Goal: Information Seeking & Learning: Compare options

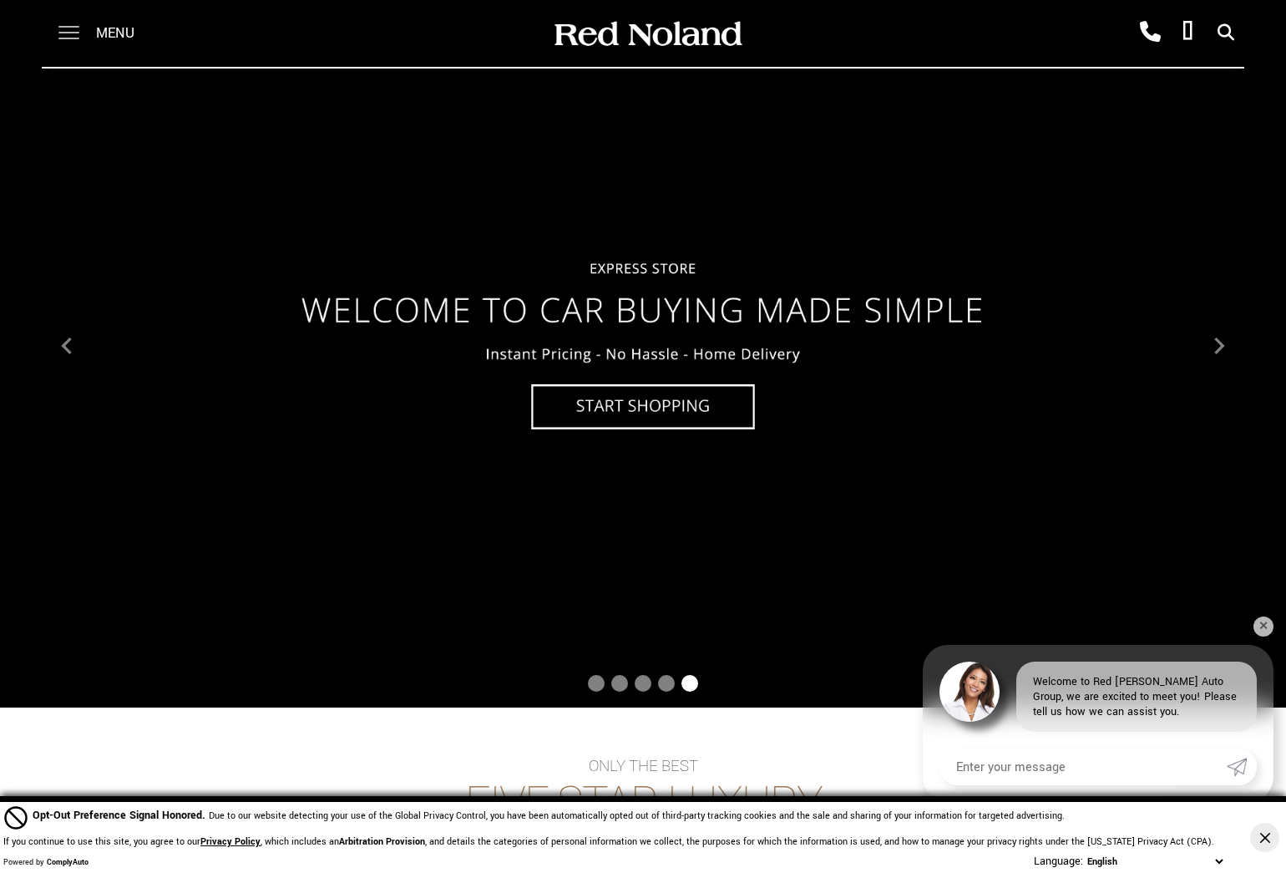
click at [67, 28] on span at bounding box center [68, 33] width 21 height 67
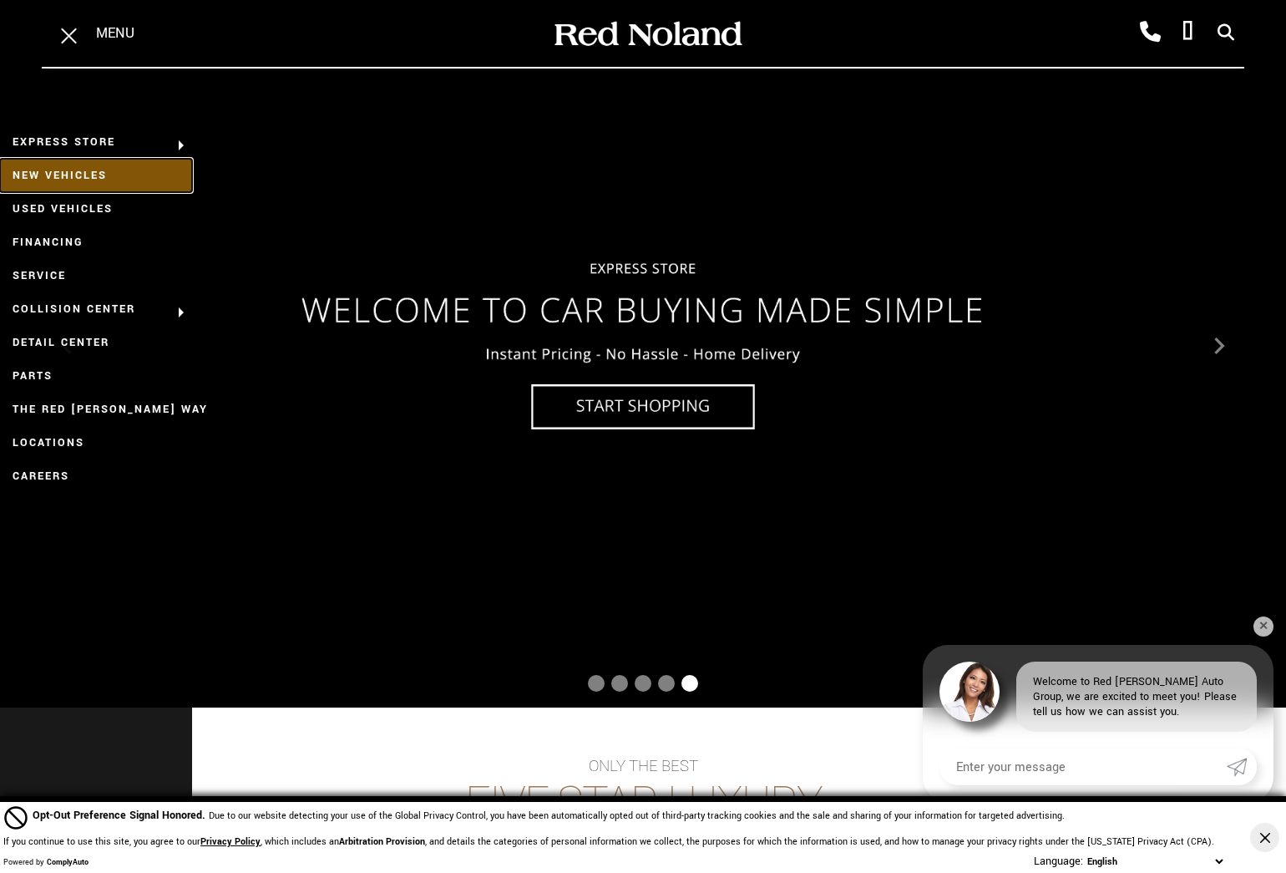
click at [82, 173] on link "New Vehicles" at bounding box center [96, 175] width 192 height 33
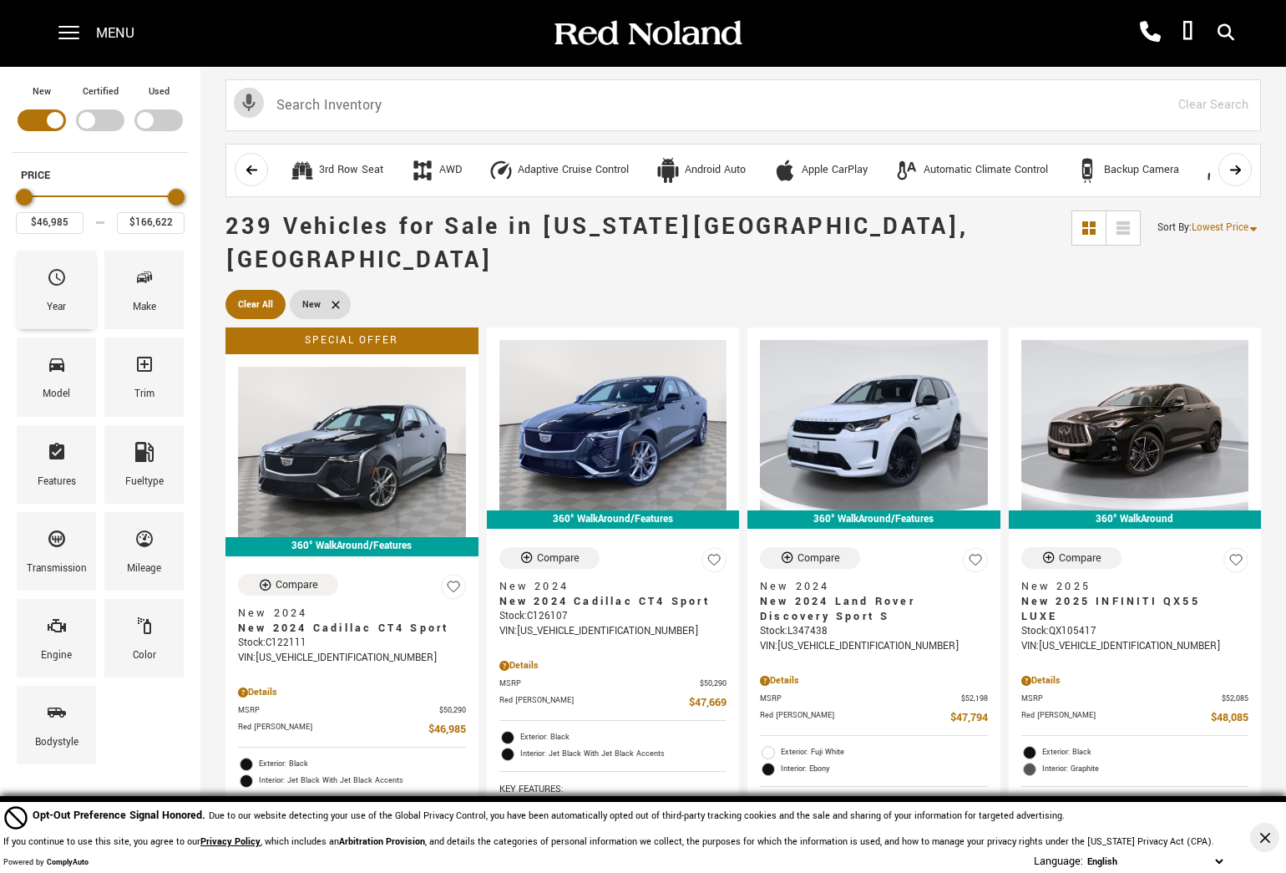
click at [76, 289] on div "Year" at bounding box center [56, 290] width 79 height 79
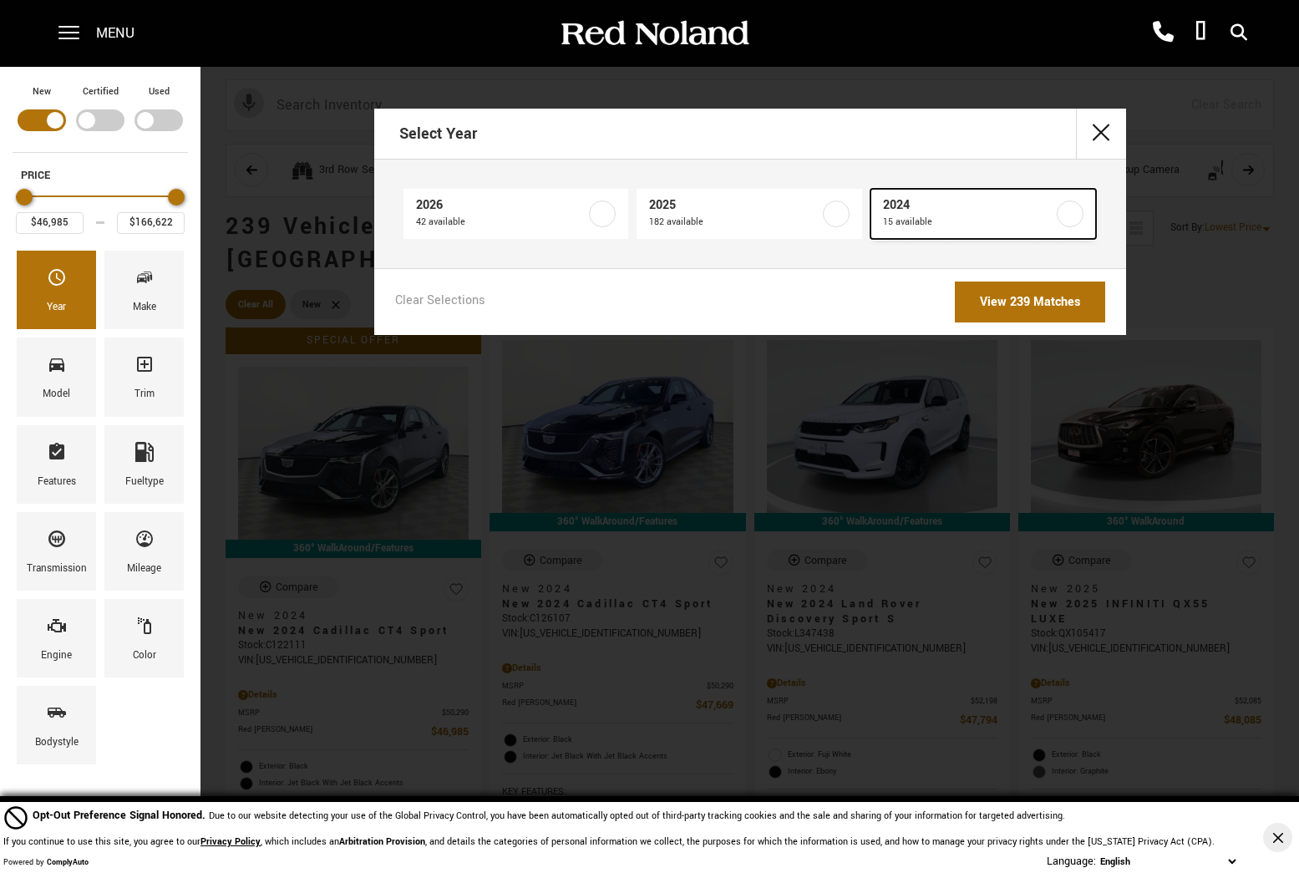
click at [1079, 212] on label at bounding box center [1070, 213] width 27 height 27
type input "$79,999"
checkbox input "true"
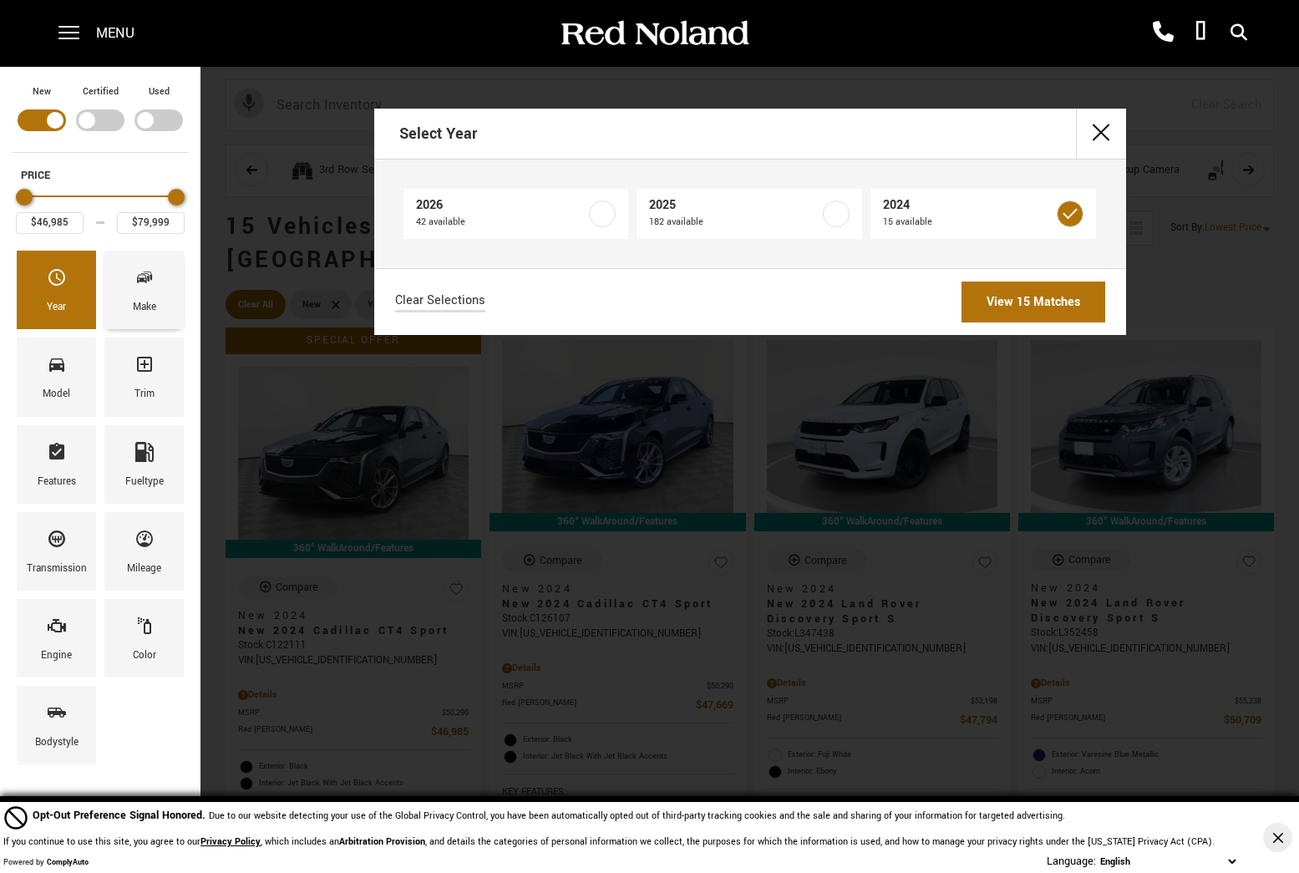
click at [167, 292] on div "Make" at bounding box center [143, 290] width 79 height 79
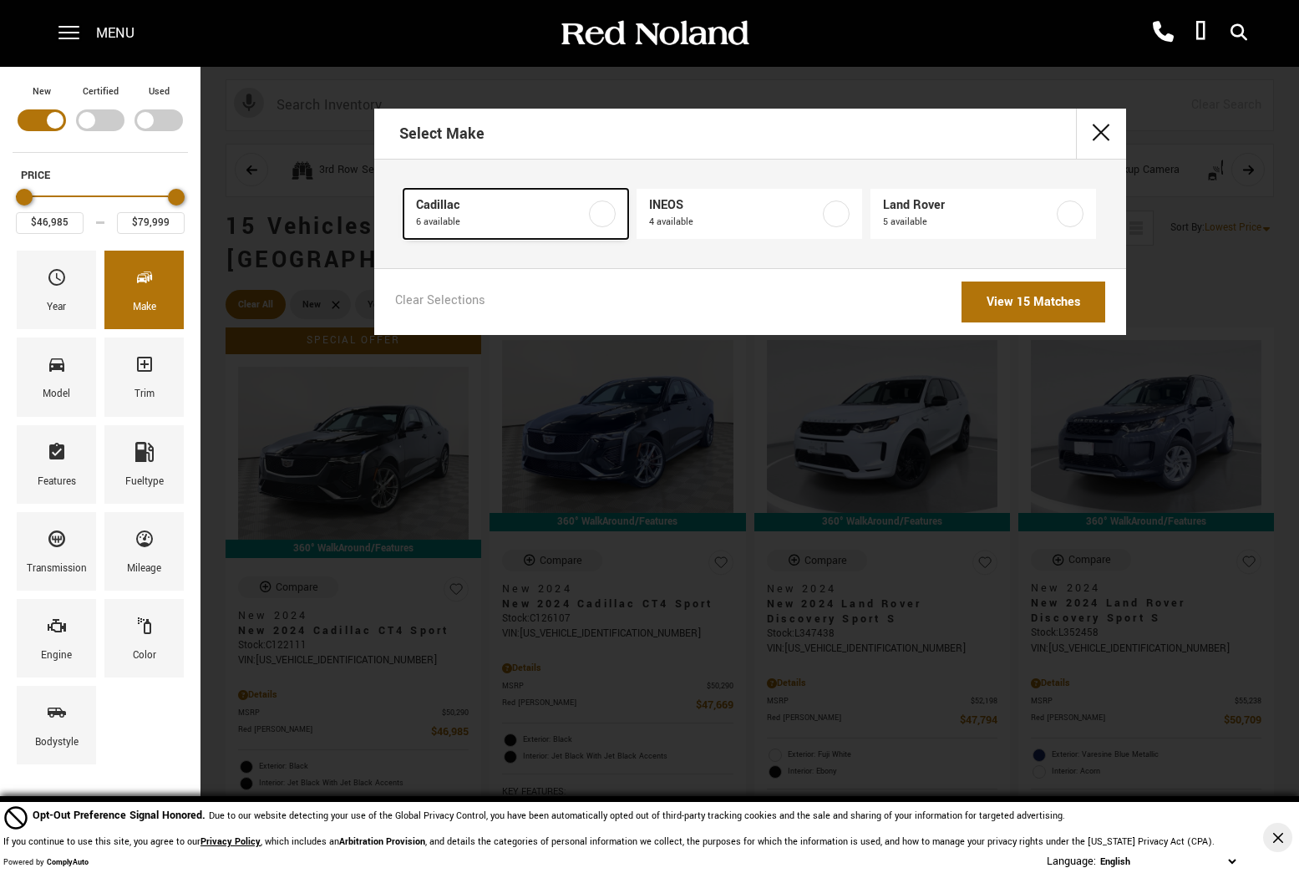
click at [493, 210] on span "Cadillac" at bounding box center [501, 205] width 170 height 17
type input "$63,620"
checkbox input "true"
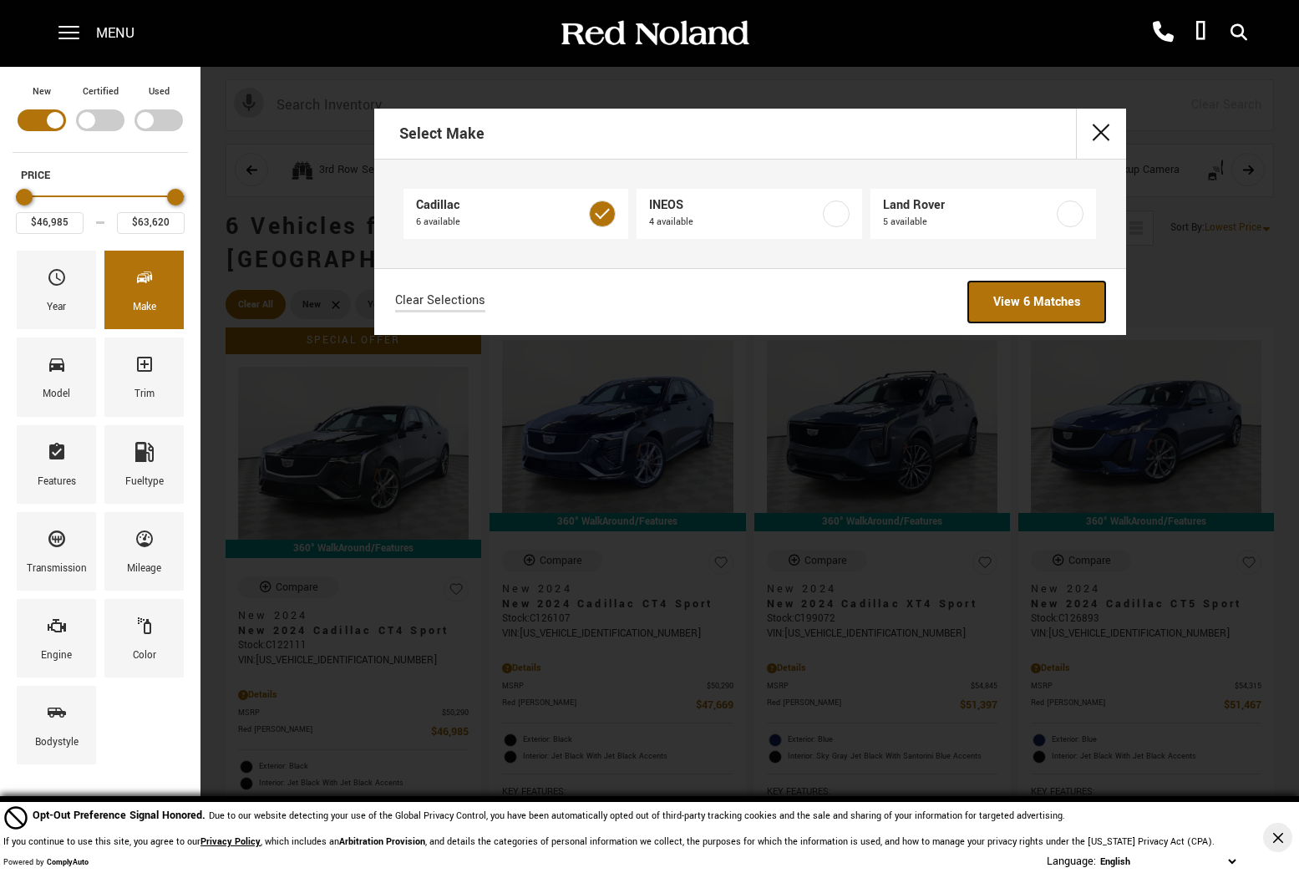
click at [1077, 299] on link "View 6 Matches" at bounding box center [1036, 301] width 137 height 41
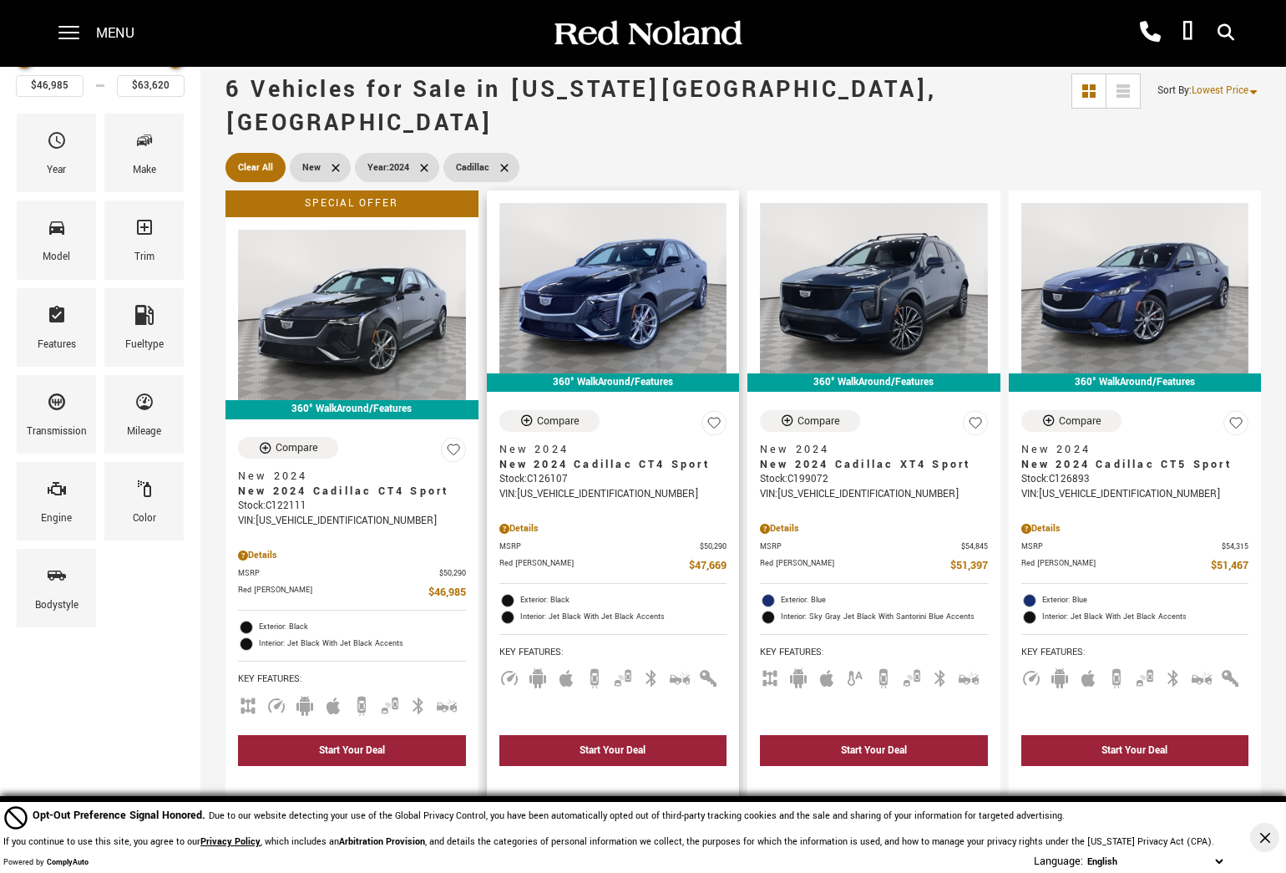
scroll to position [167, 0]
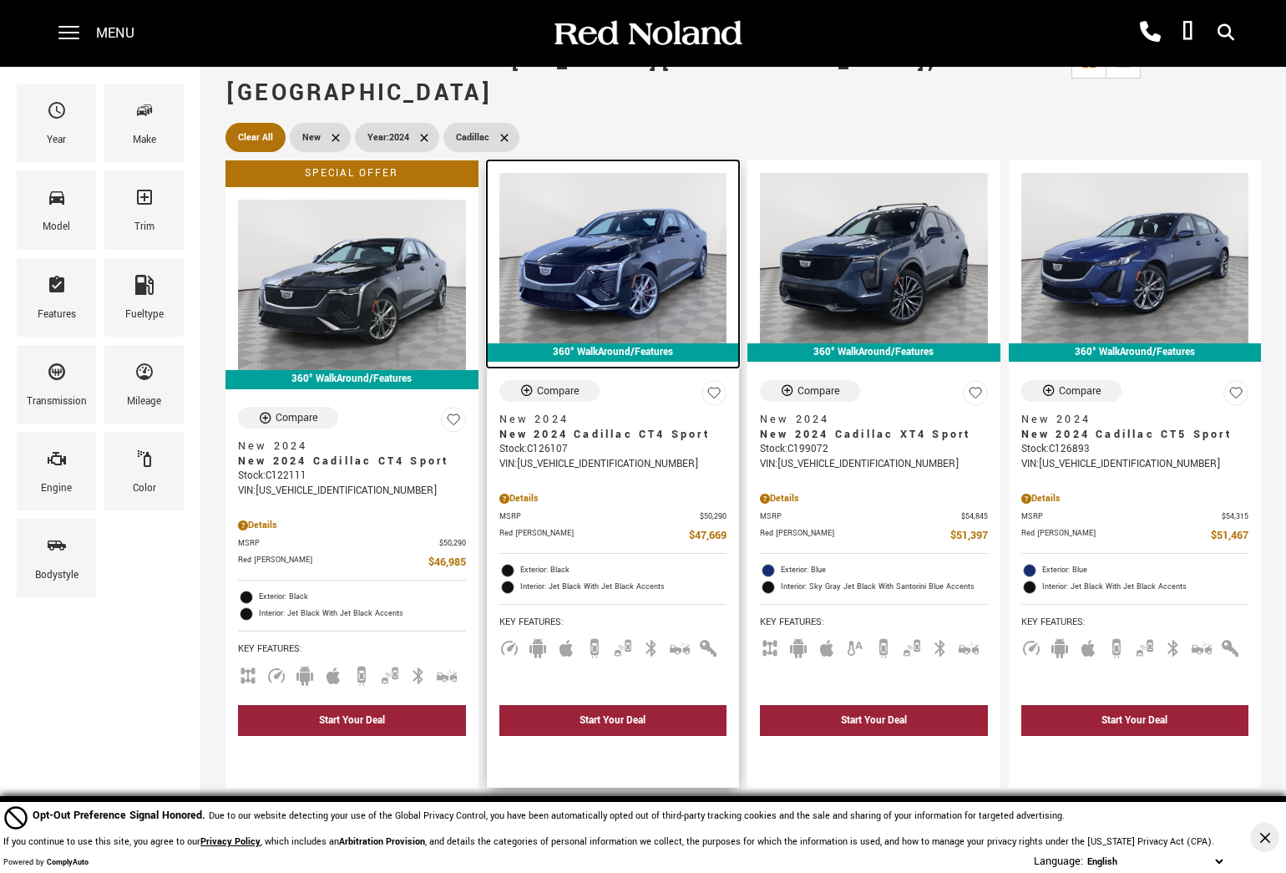
click at [600, 268] on img at bounding box center [613, 258] width 228 height 170
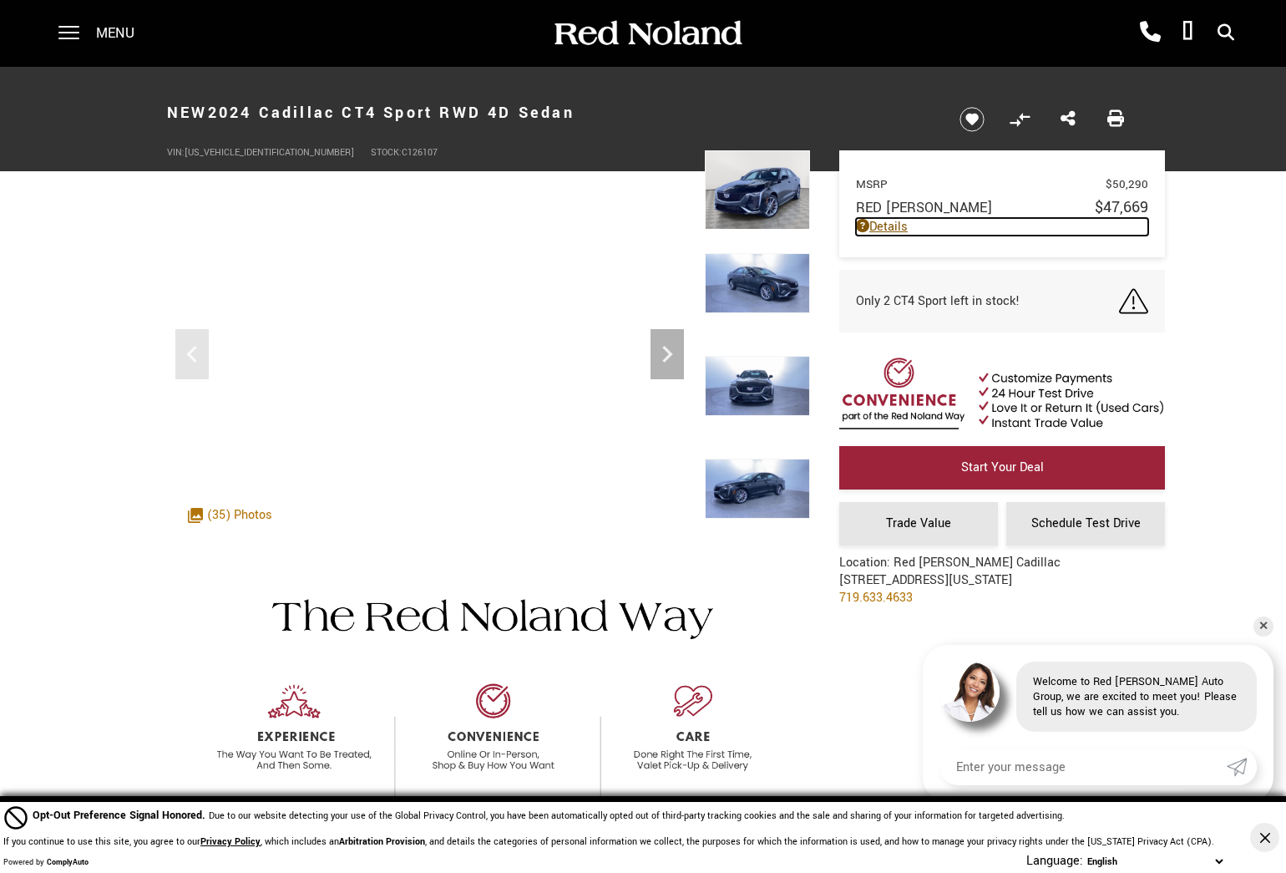
click at [900, 231] on link "Details" at bounding box center [1002, 227] width 292 height 18
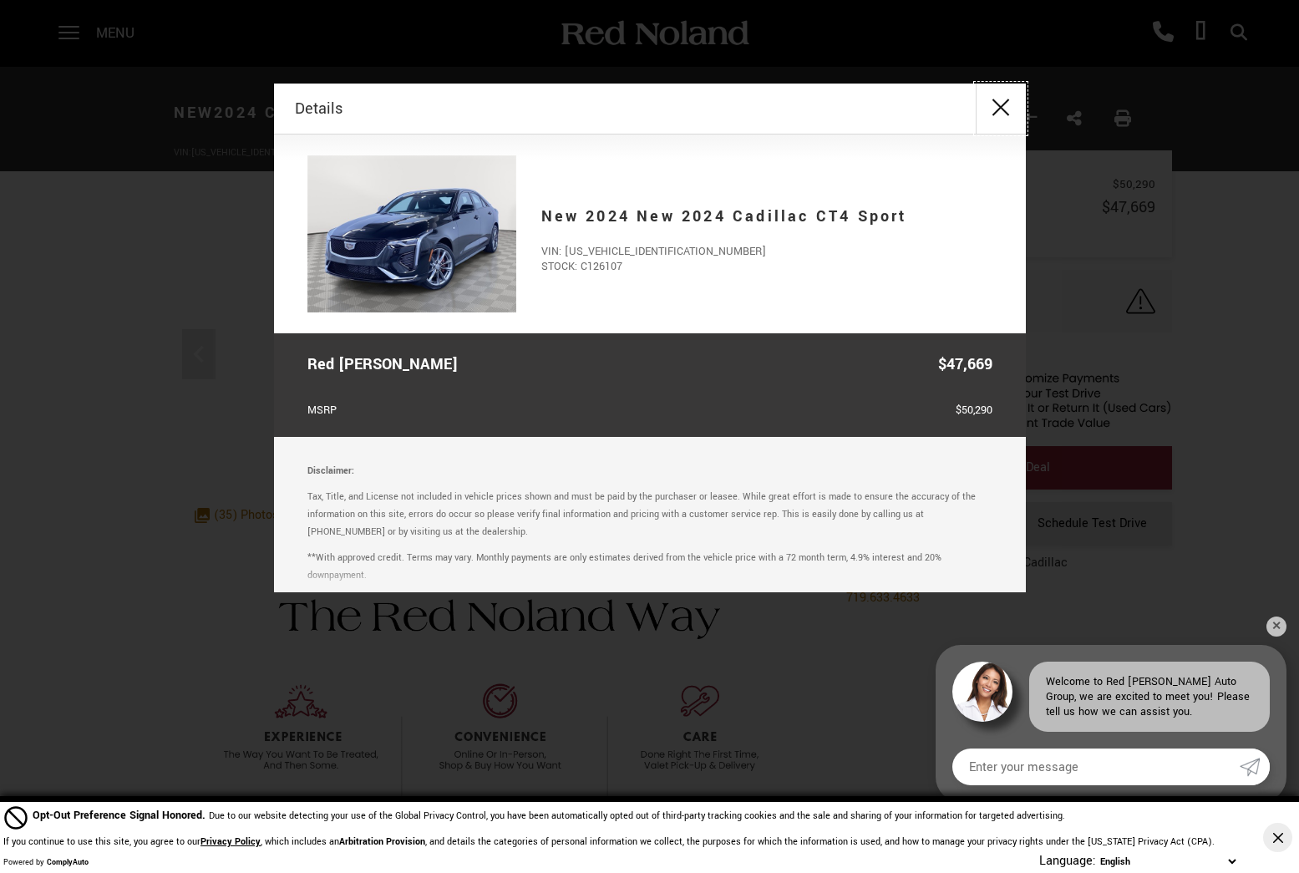
click at [998, 114] on button "close" at bounding box center [1001, 109] width 50 height 50
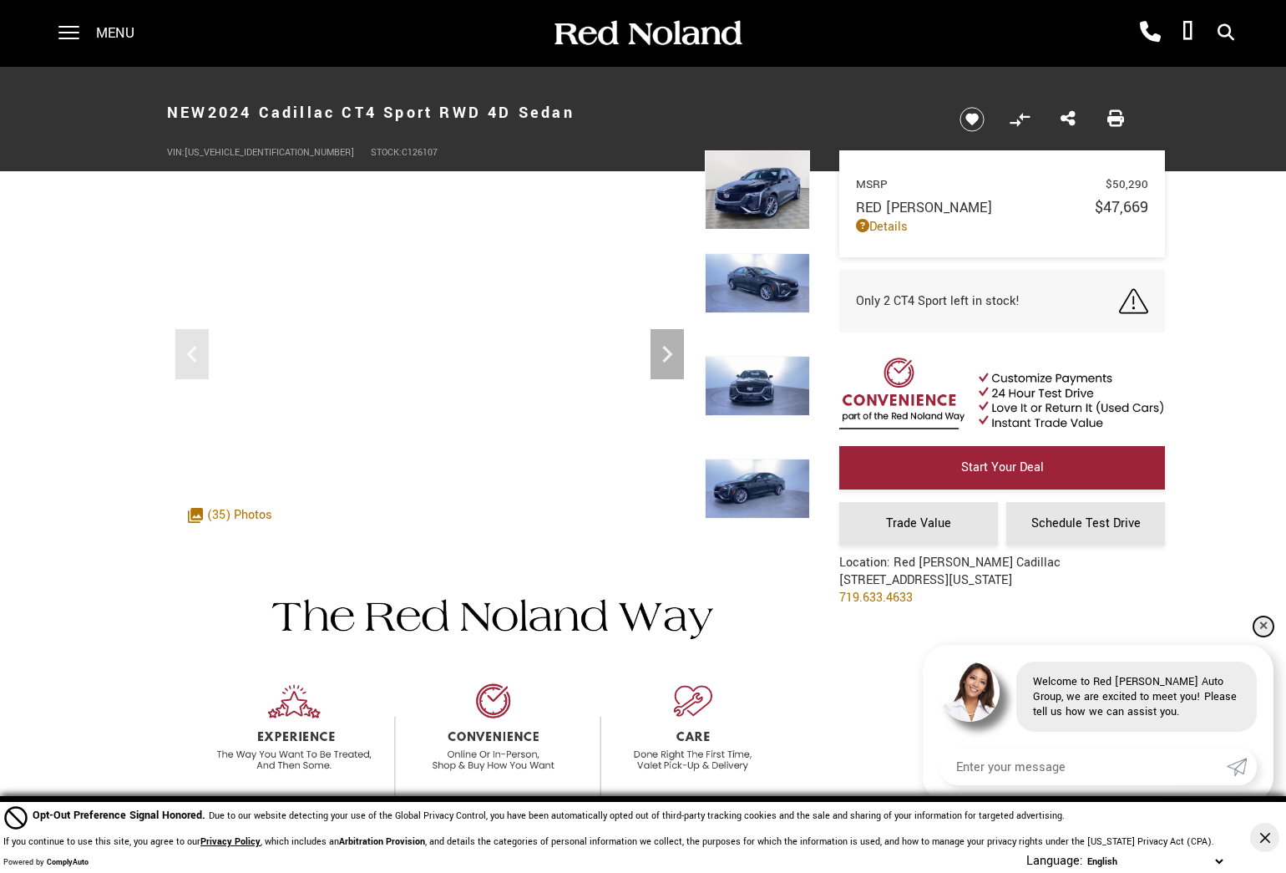
click at [1259, 621] on link "✕" at bounding box center [1264, 626] width 20 height 20
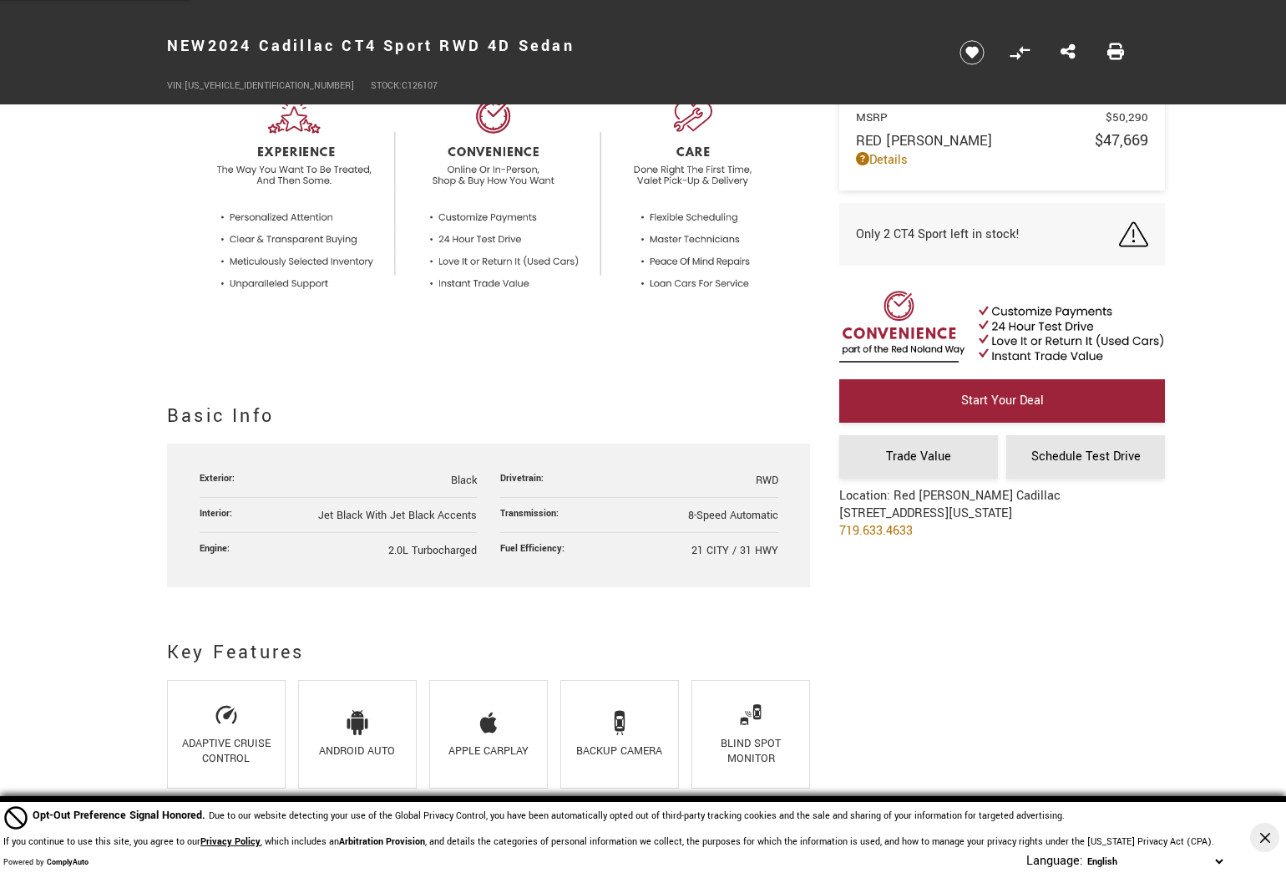
scroll to position [668, 0]
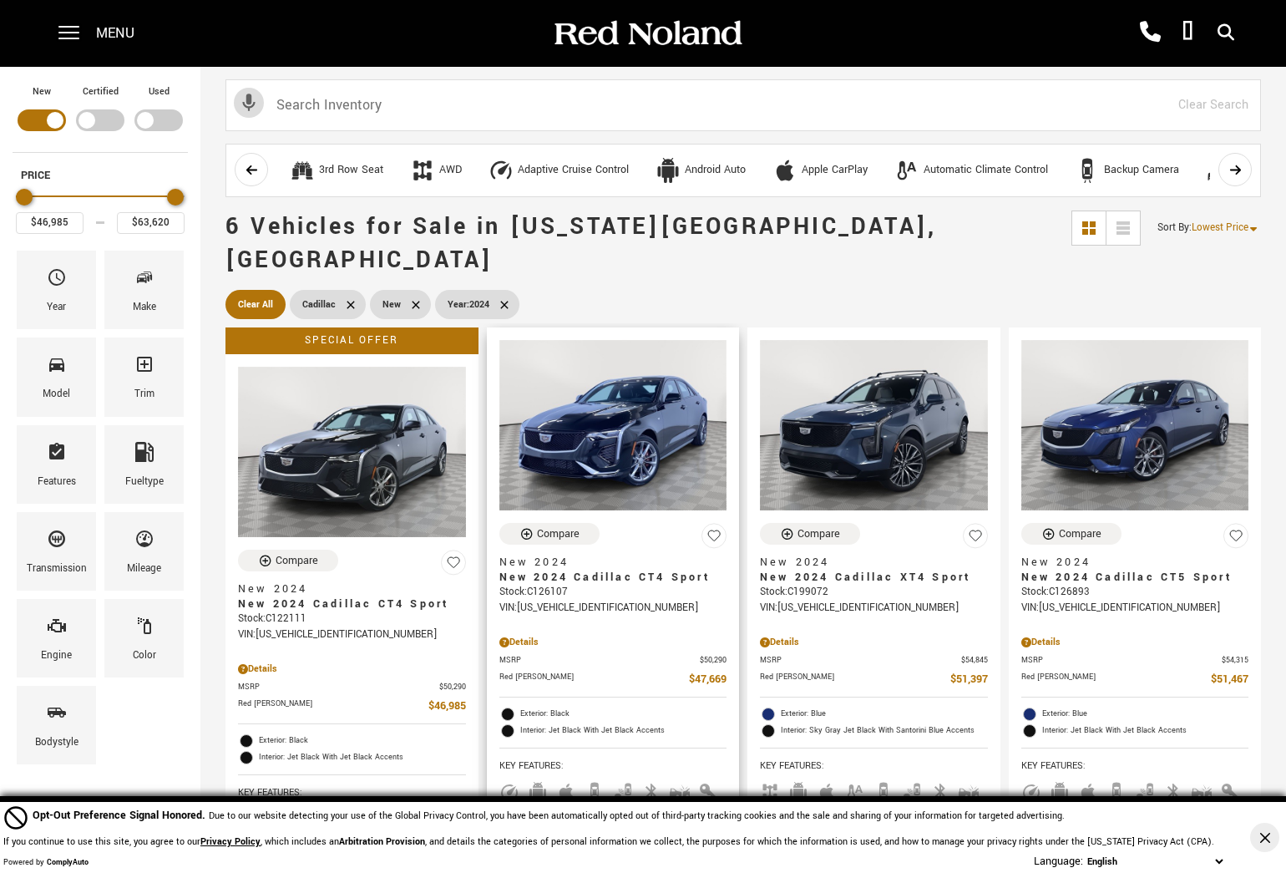
scroll to position [167, 0]
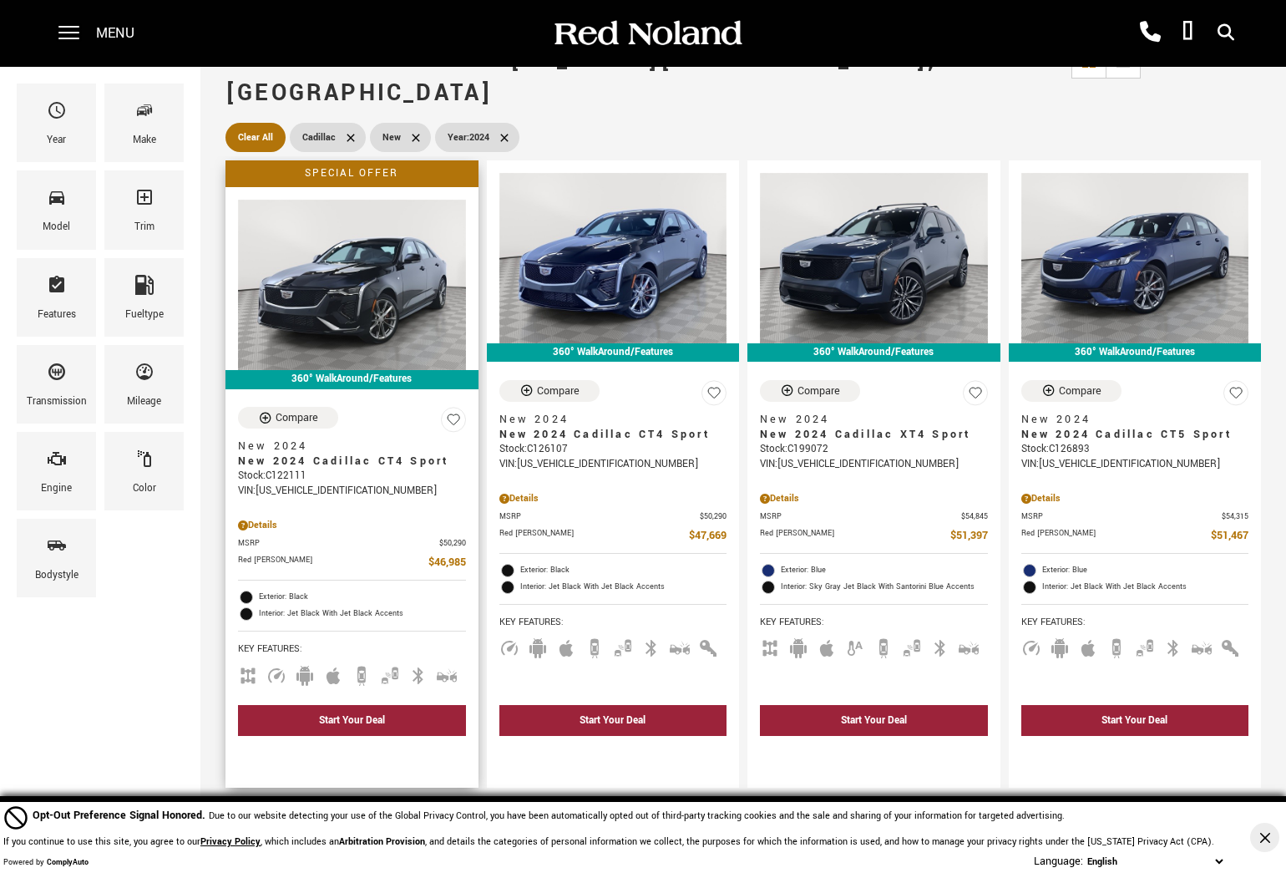
click at [307, 394] on div "Compare New 2024 New 2024 Cadillac CT4 Sport Stock : C122111 VIN: 1G6DG5RK5R012…" at bounding box center [352, 547] width 253 height 307
click at [317, 454] on span "New 2024 Cadillac CT4 Sport" at bounding box center [346, 461] width 216 height 15
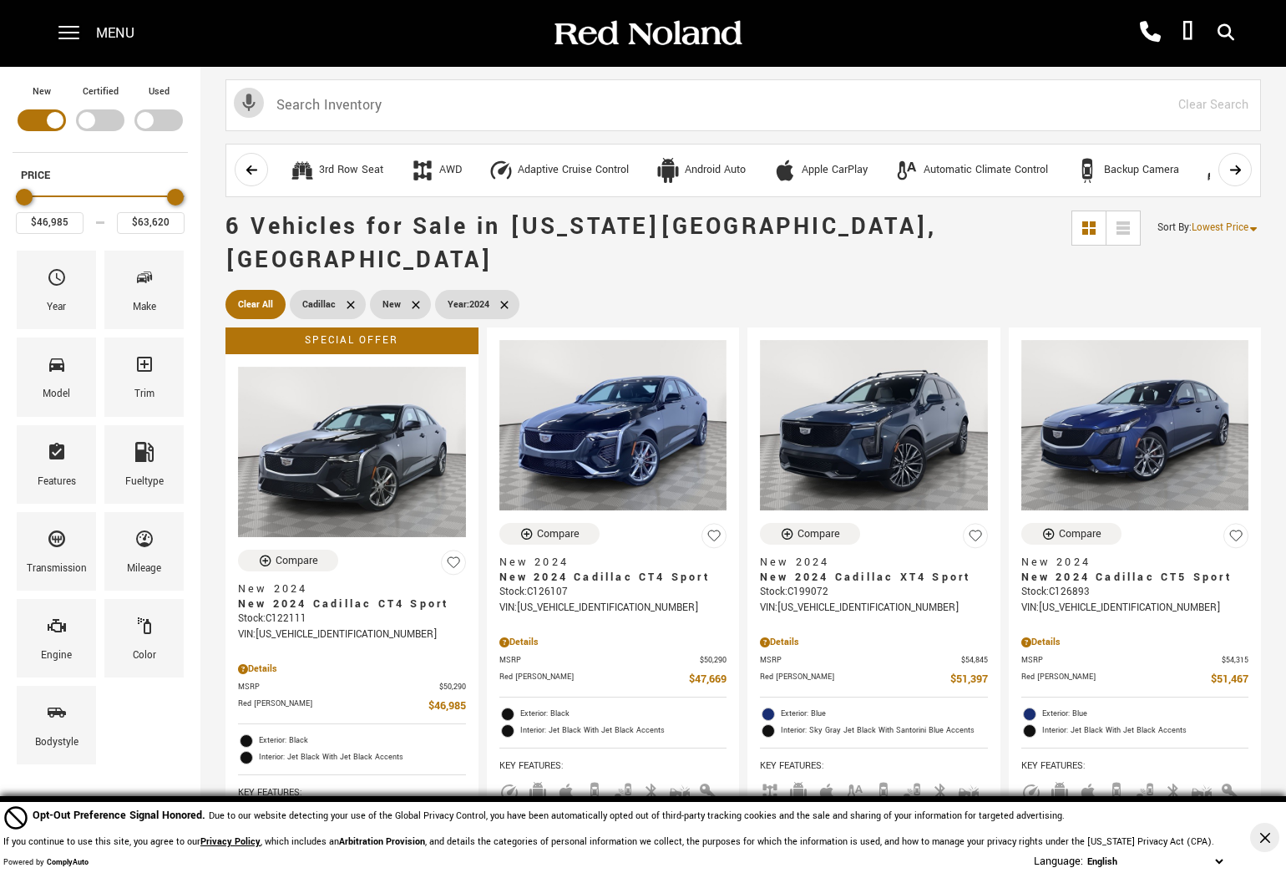
scroll to position [167, 0]
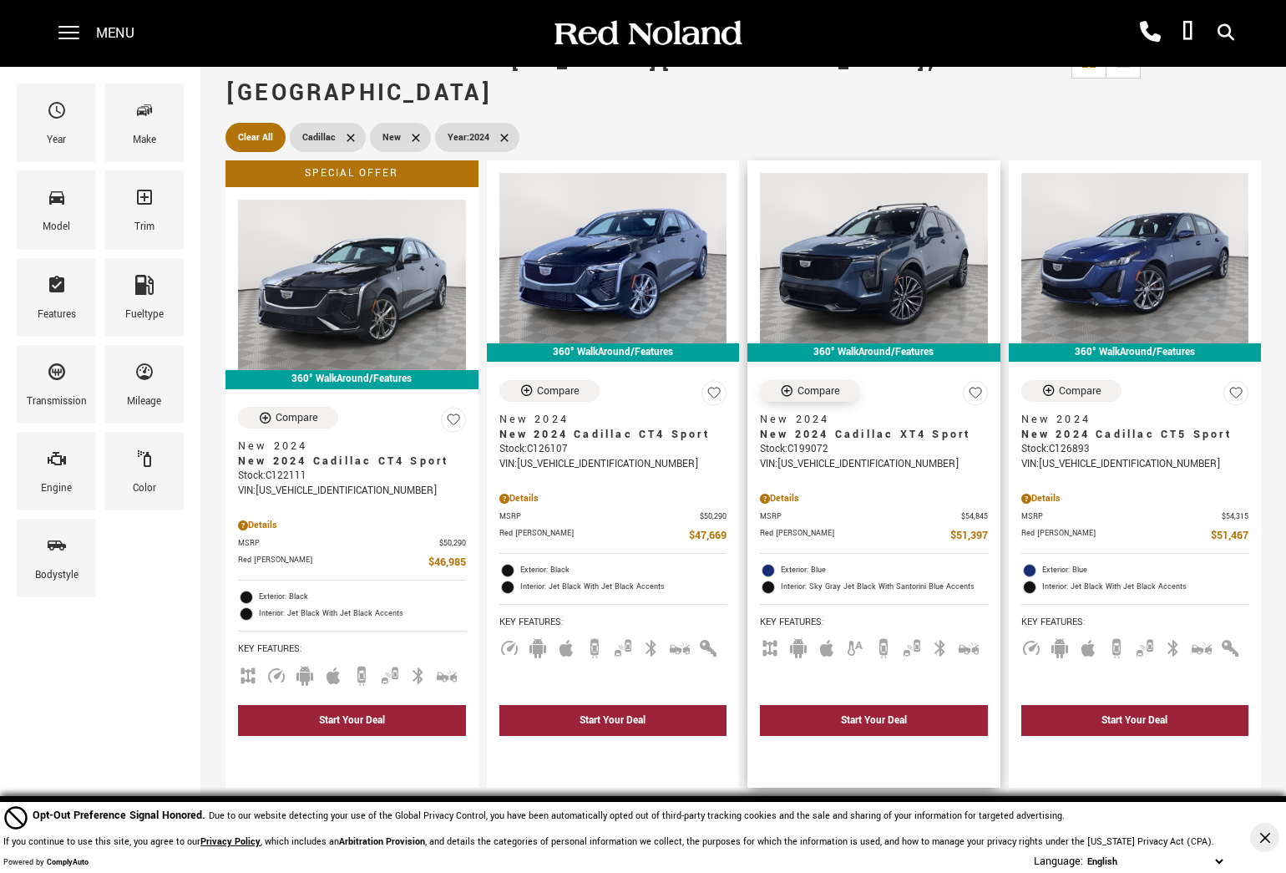
click at [814, 383] on div "Compare" at bounding box center [819, 390] width 43 height 15
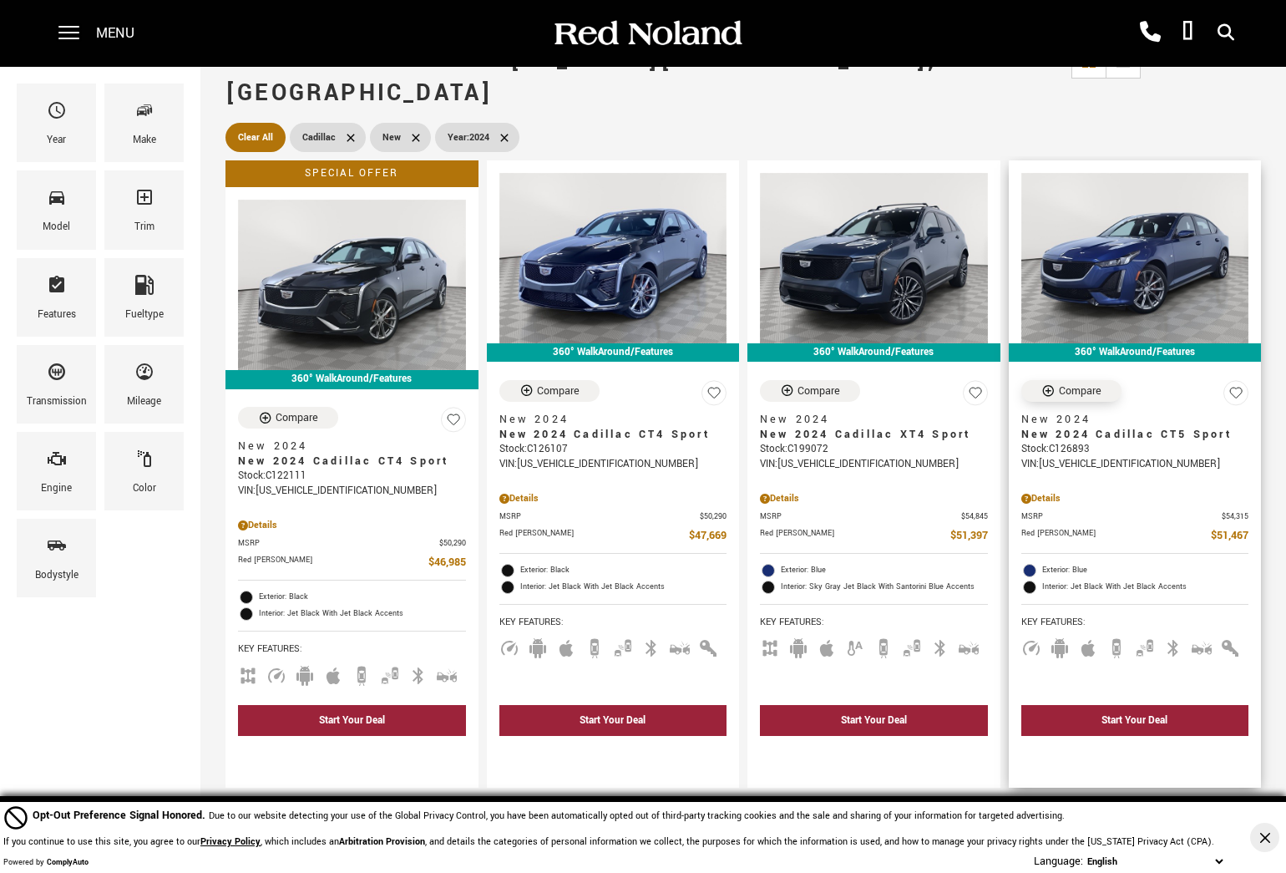
click at [1081, 383] on div "Compare" at bounding box center [1080, 390] width 43 height 15
click at [1265, 828] on button "Close Button" at bounding box center [1264, 837] width 29 height 29
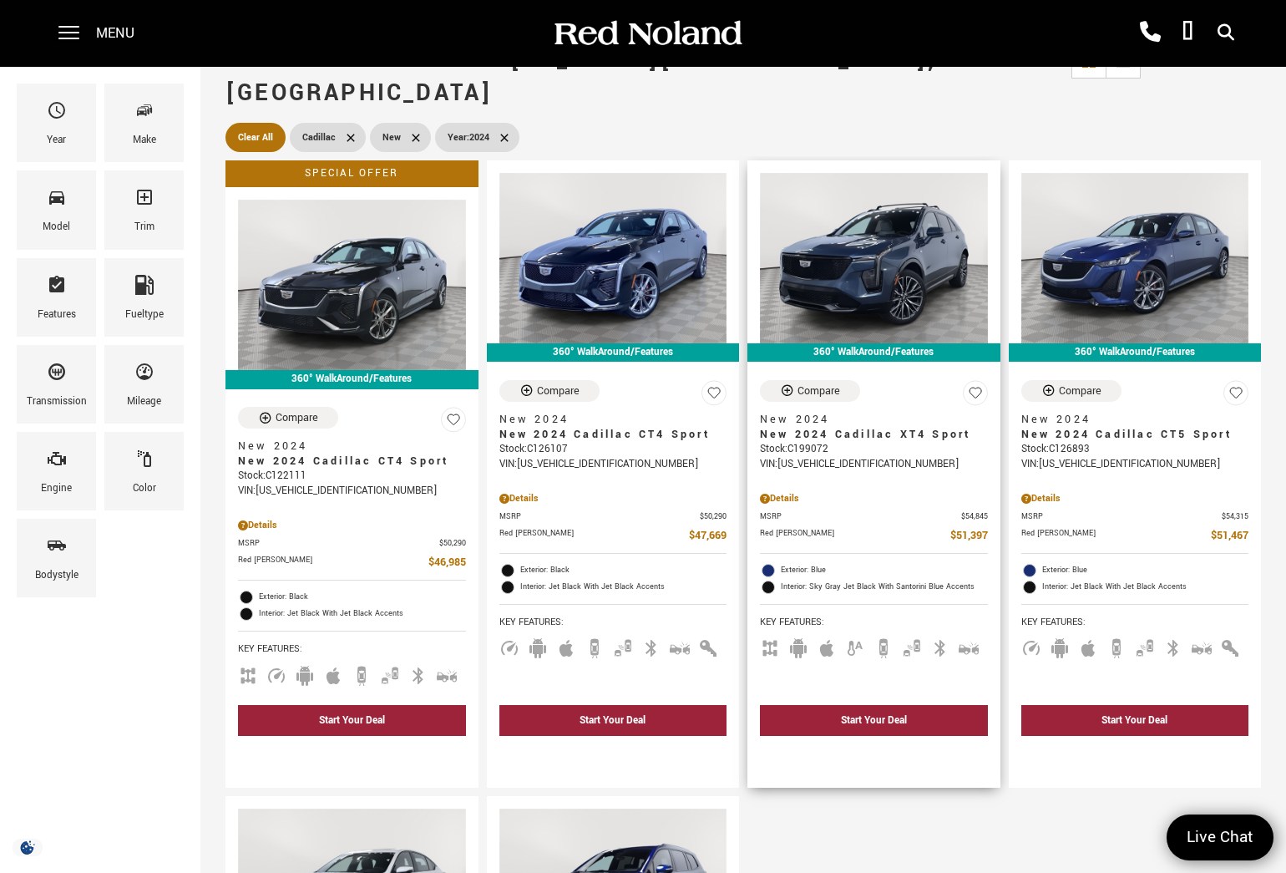
click at [815, 442] on div "Stock : C199072" at bounding box center [874, 449] width 228 height 15
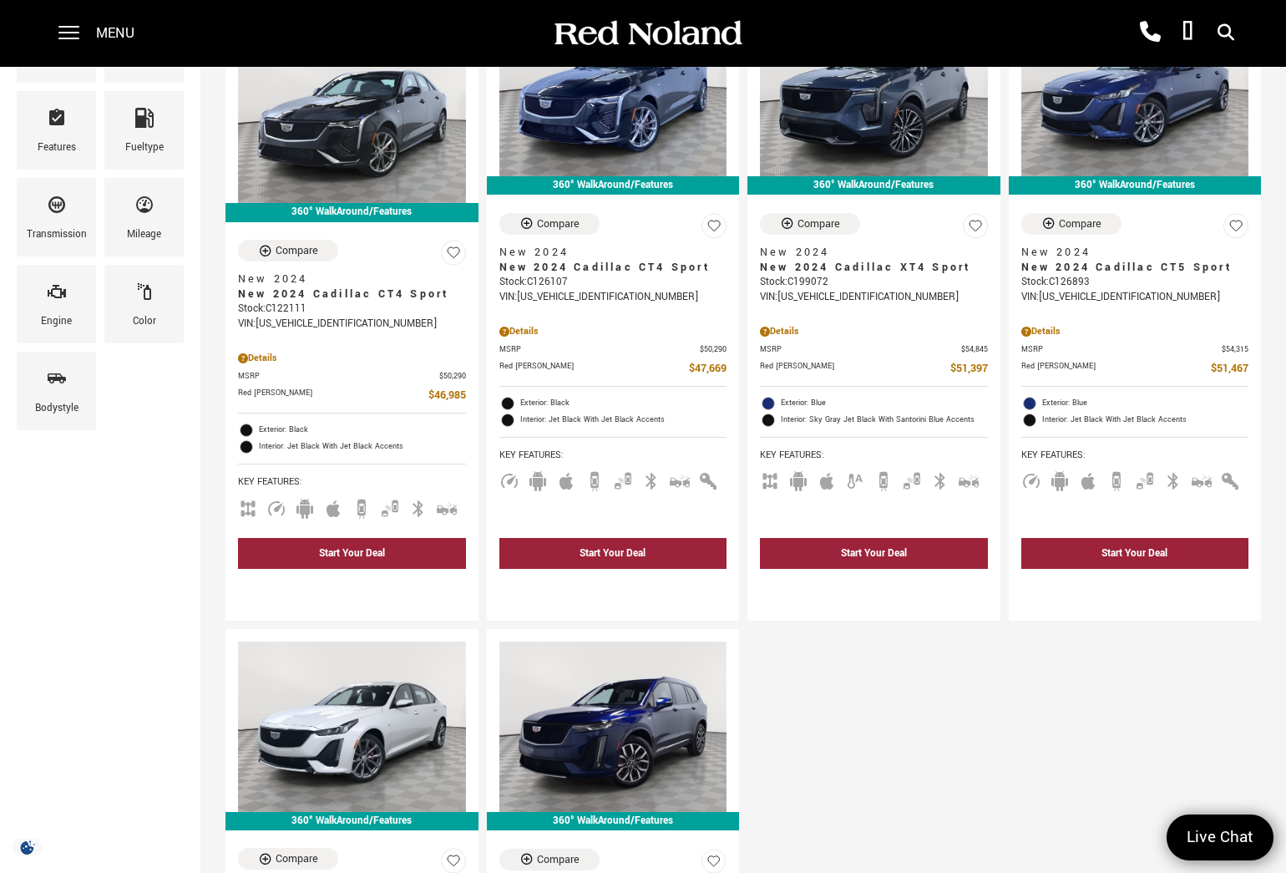
scroll to position [418, 0]
